Goal: Check status

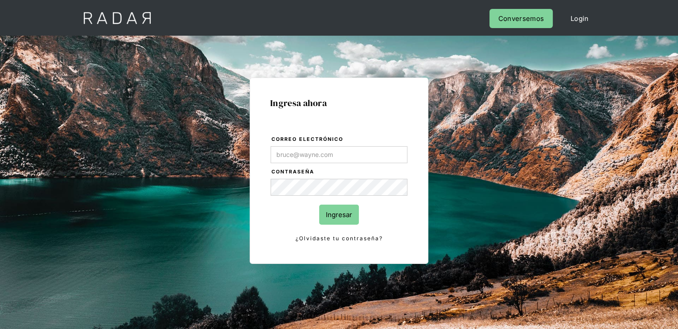
type input "[PERSON_NAME][EMAIL_ADDRESS][PERSON_NAME][DOMAIN_NAME]"
click at [338, 214] on input "Ingresar" at bounding box center [339, 214] width 40 height 20
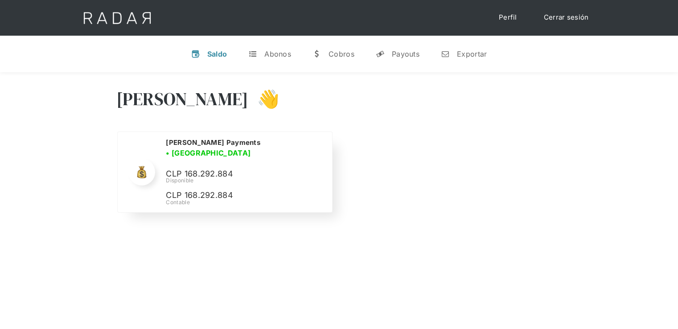
click at [0, 0] on p "CLP 168.292.884" at bounding box center [0, 0] width 0 height 0
copy p "168.292.884"
click at [558, 16] on link "Cerrar sesión" at bounding box center [566, 17] width 63 height 17
